Goal: Find specific page/section: Find specific page/section

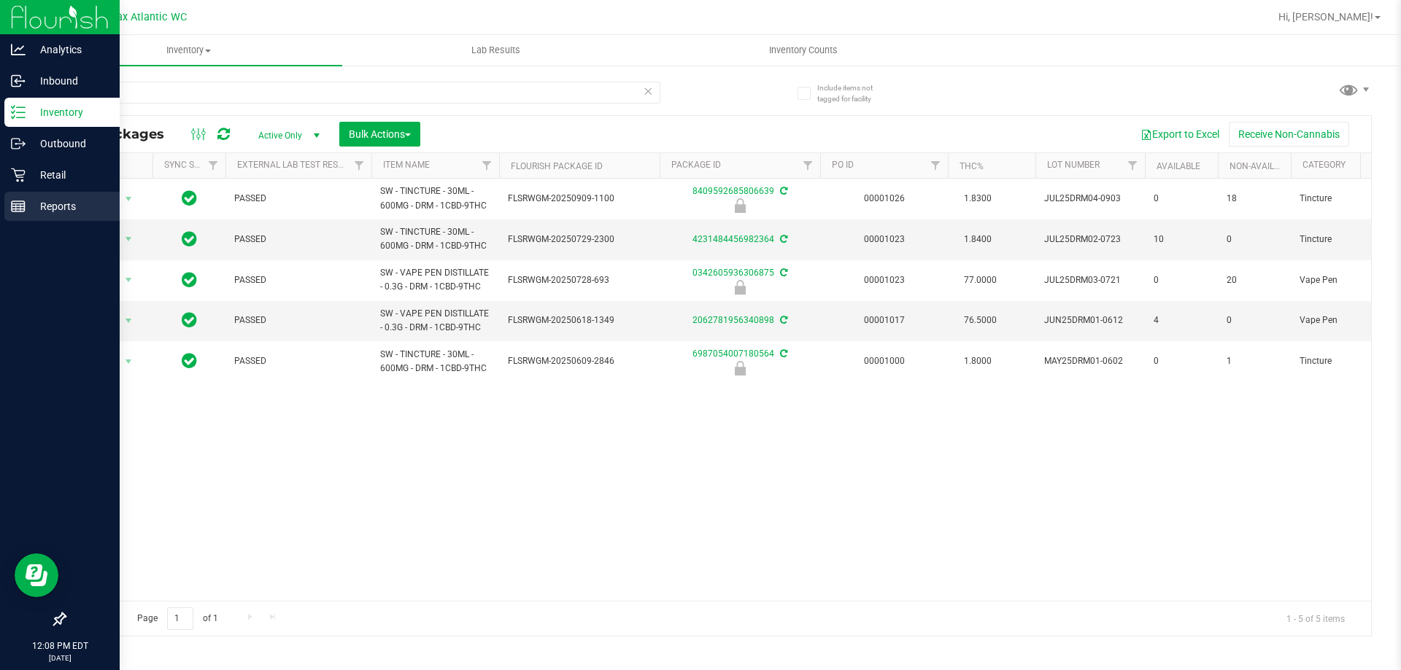
click at [20, 206] on line at bounding box center [18, 206] width 13 height 0
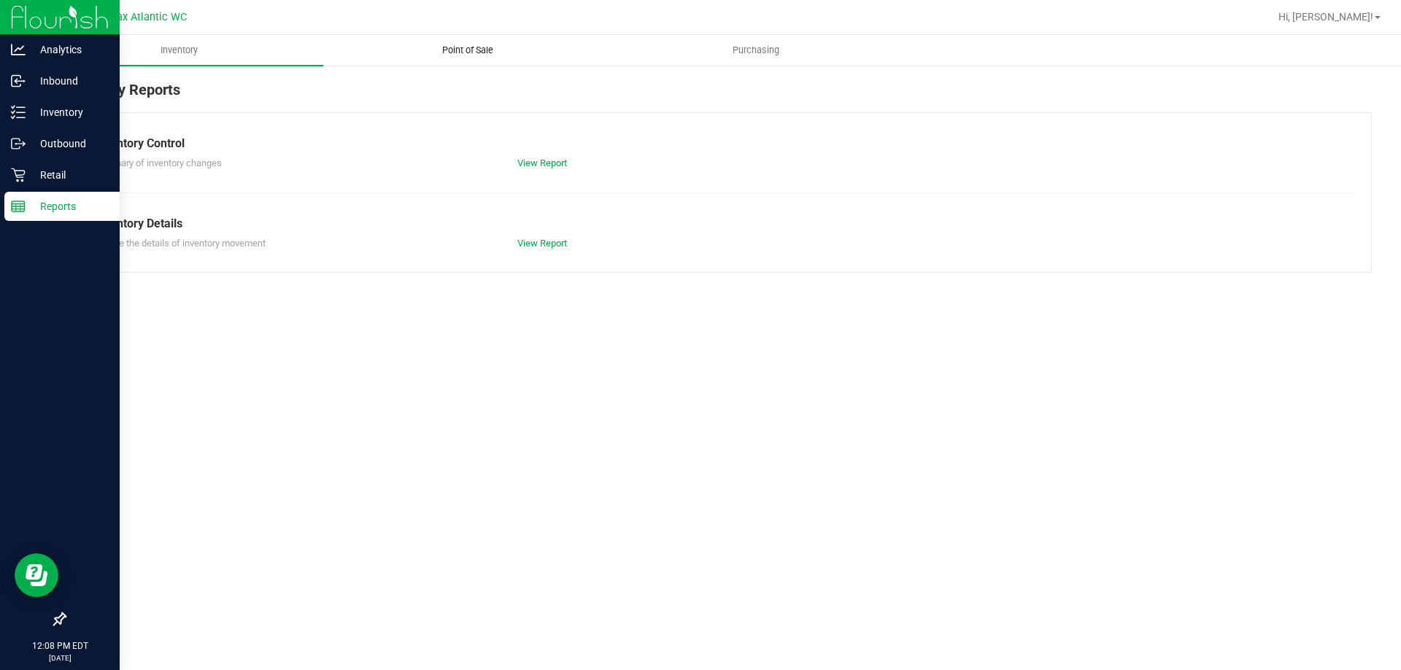
click at [456, 47] on span "Point of Sale" at bounding box center [467, 50] width 90 height 13
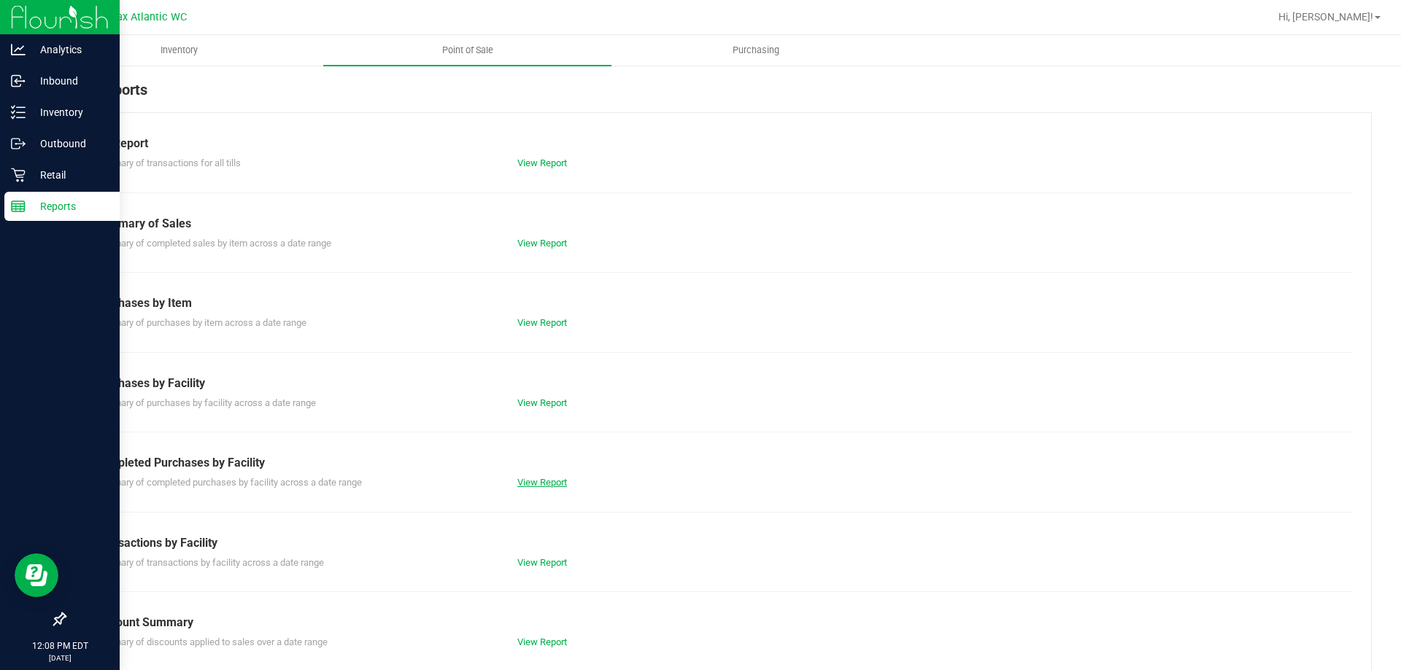
click at [562, 485] on link "View Report" at bounding box center [542, 482] width 50 height 11
